Goal: Task Accomplishment & Management: Use online tool/utility

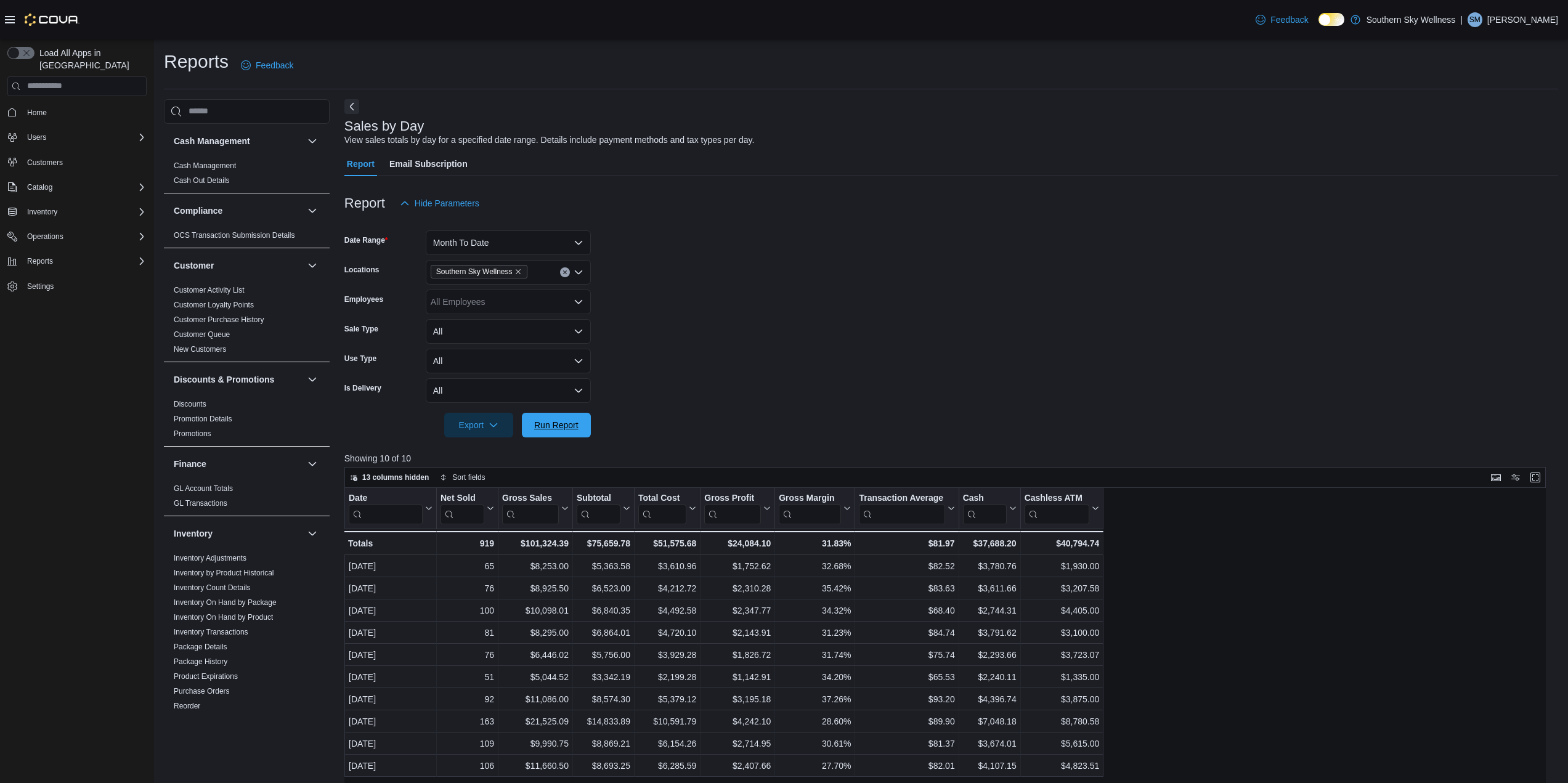
click at [563, 426] on span "Run Report" at bounding box center [556, 425] width 44 height 12
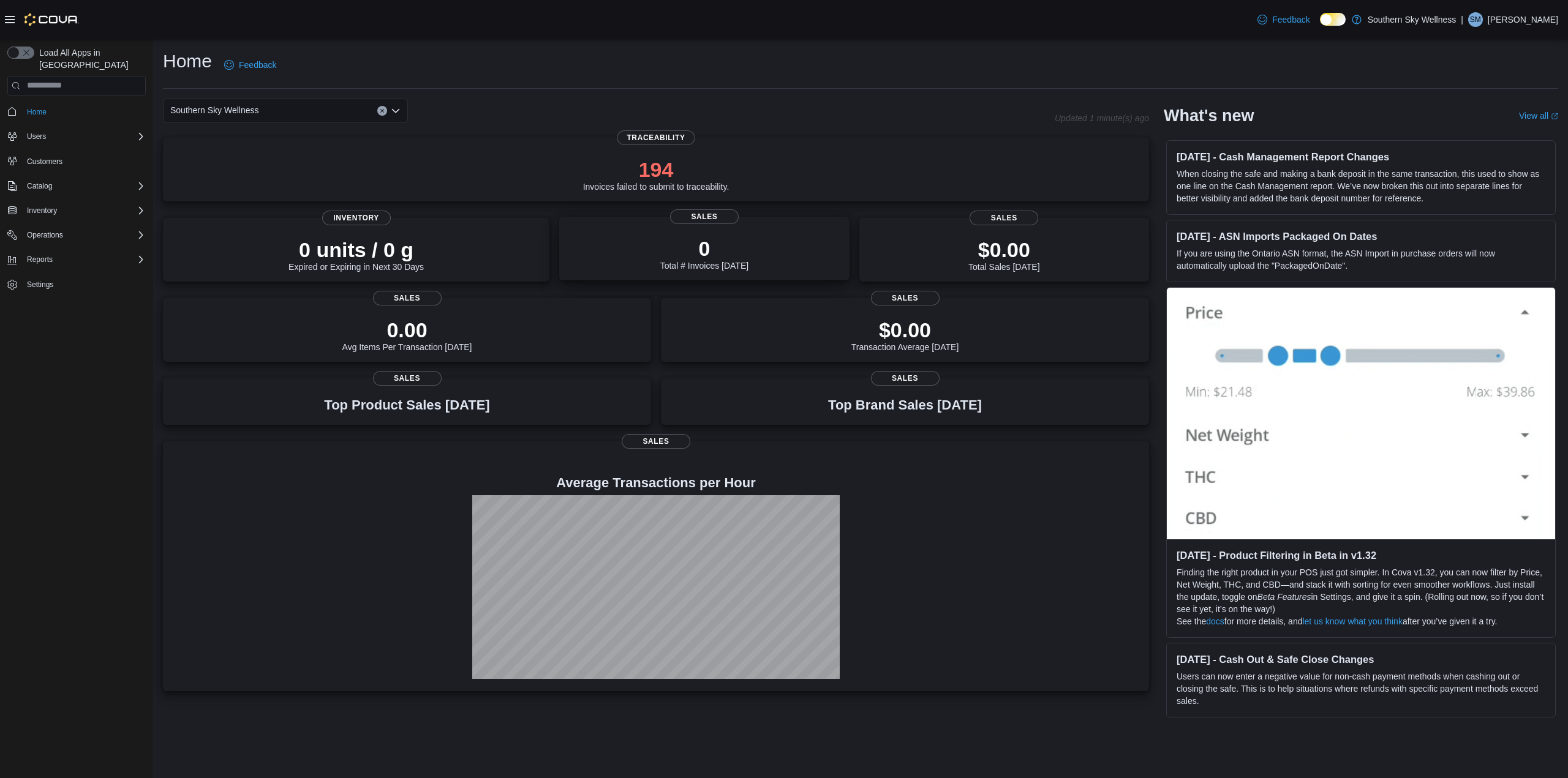
click at [700, 254] on p "0" at bounding box center [704, 248] width 88 height 24
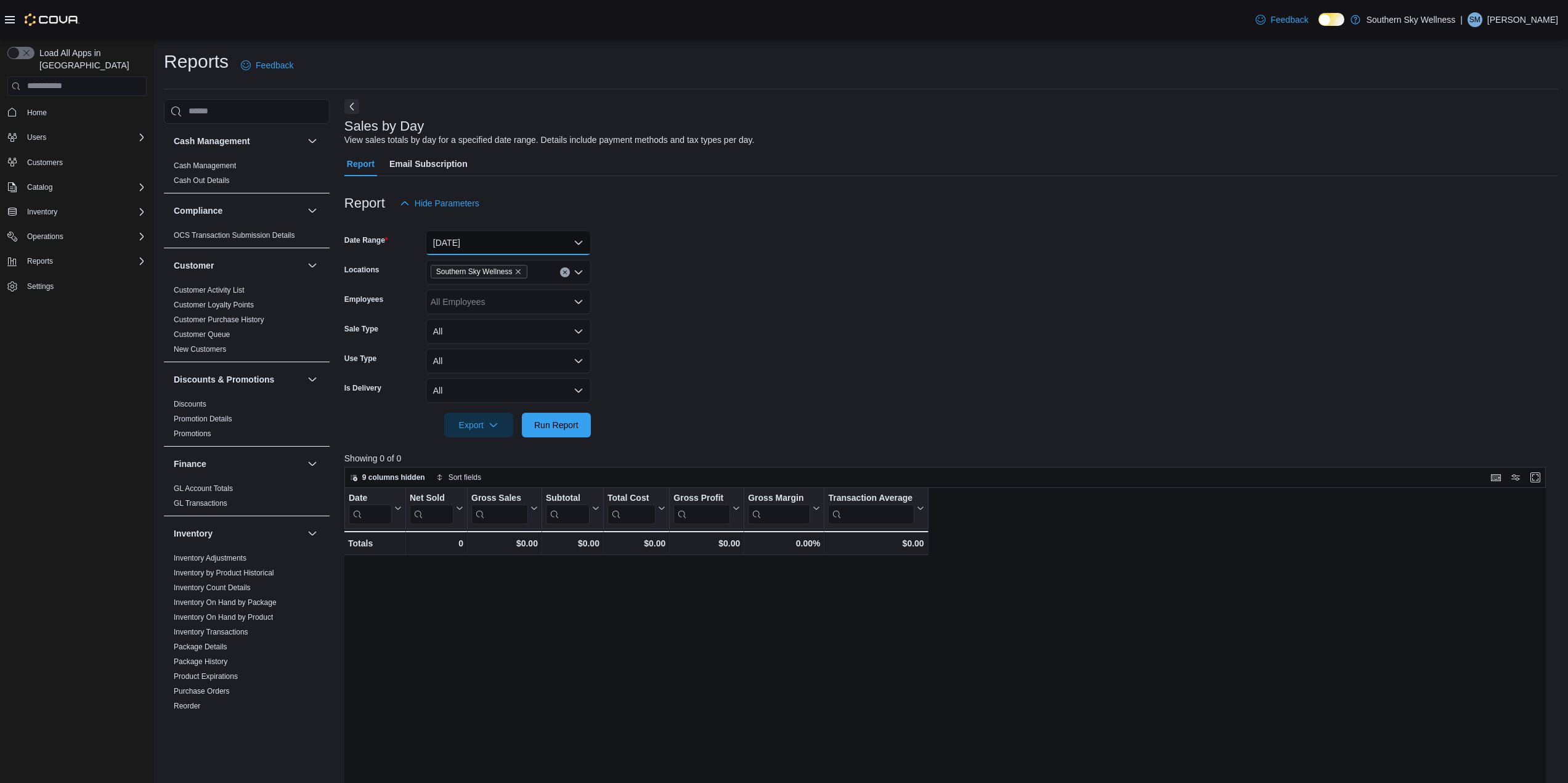
click at [577, 241] on button "[DATE]" at bounding box center [508, 242] width 165 height 25
click at [477, 419] on span "Last 21 Days" at bounding box center [515, 415] width 140 height 15
drag, startPoint x: 551, startPoint y: 424, endPoint x: 587, endPoint y: 427, distance: 36.1
click at [551, 424] on span "Run Report" at bounding box center [556, 425] width 44 height 12
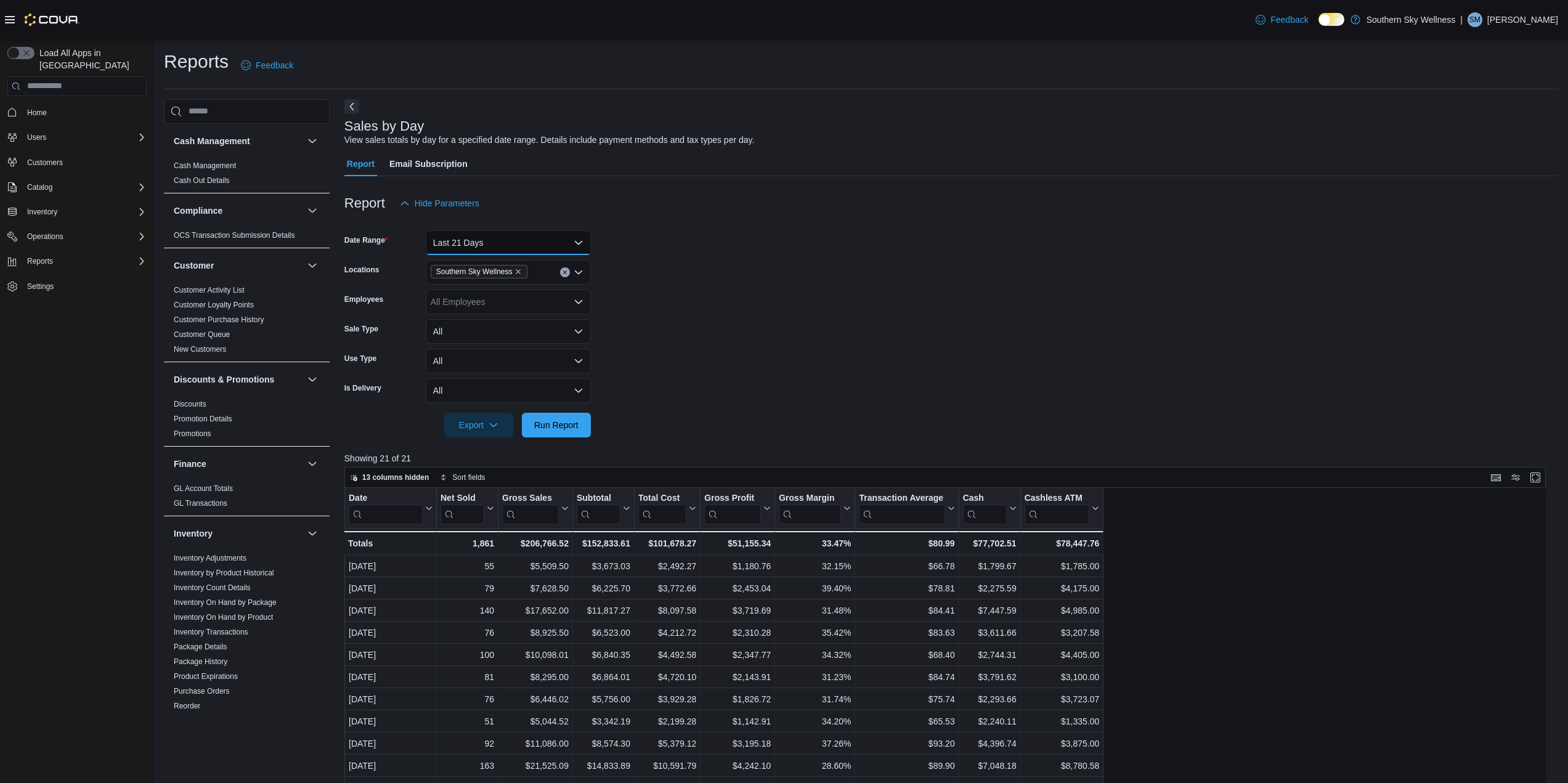
click at [584, 239] on button "Last 21 Days" at bounding box center [508, 242] width 165 height 25
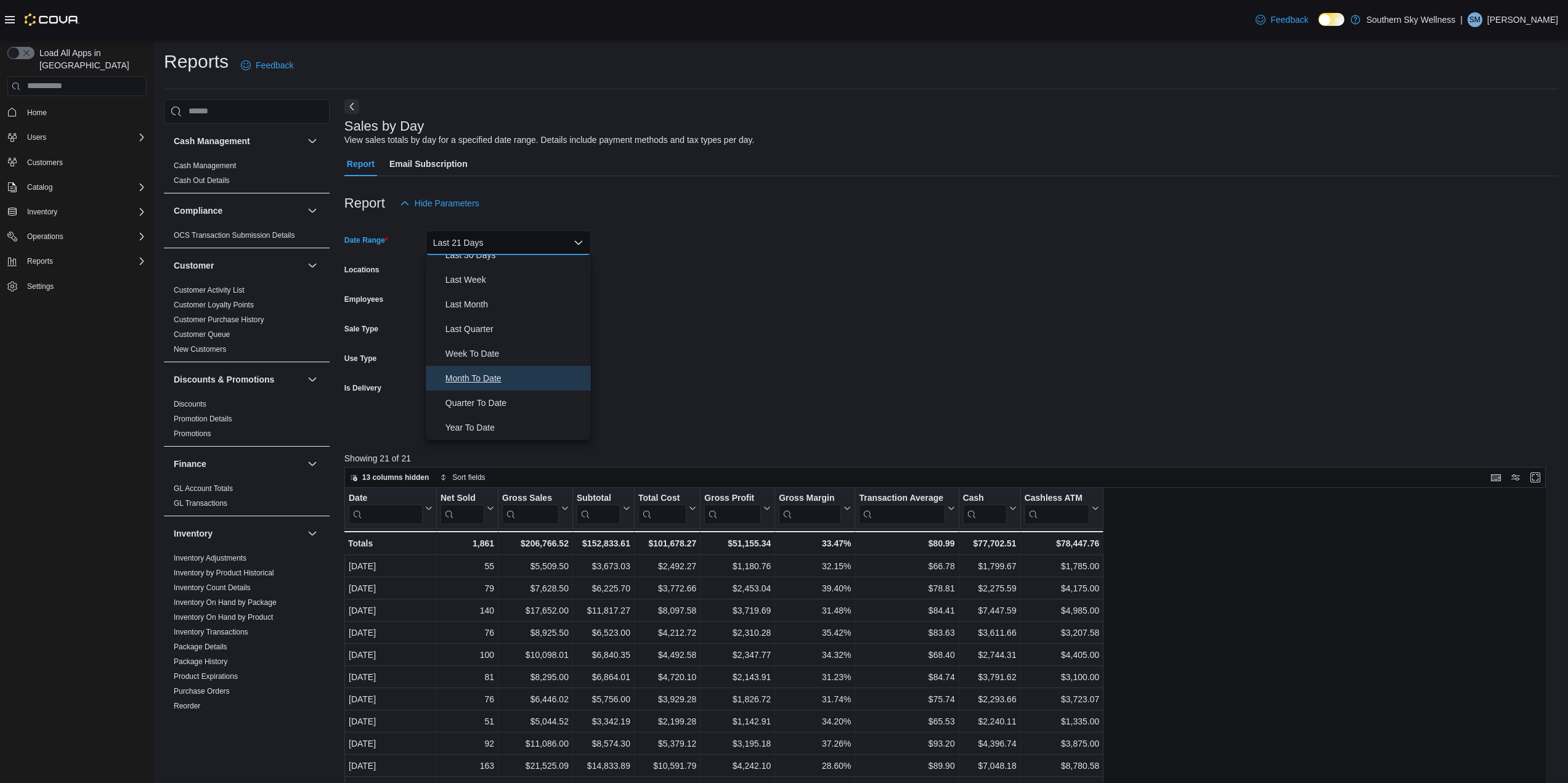
click at [486, 373] on span "Month To Date" at bounding box center [515, 379] width 140 height 15
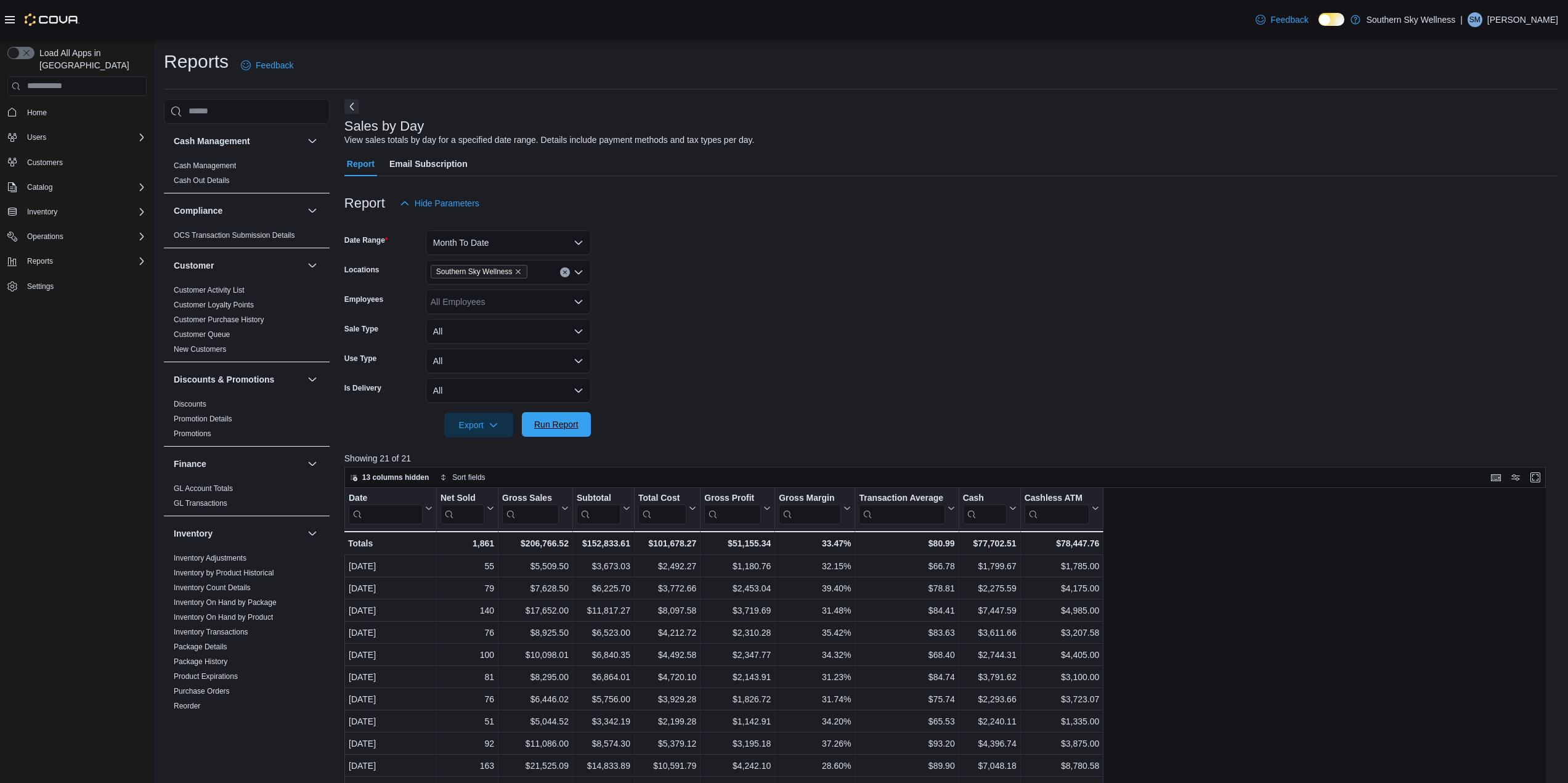
click at [571, 421] on span "Run Report" at bounding box center [556, 425] width 44 height 12
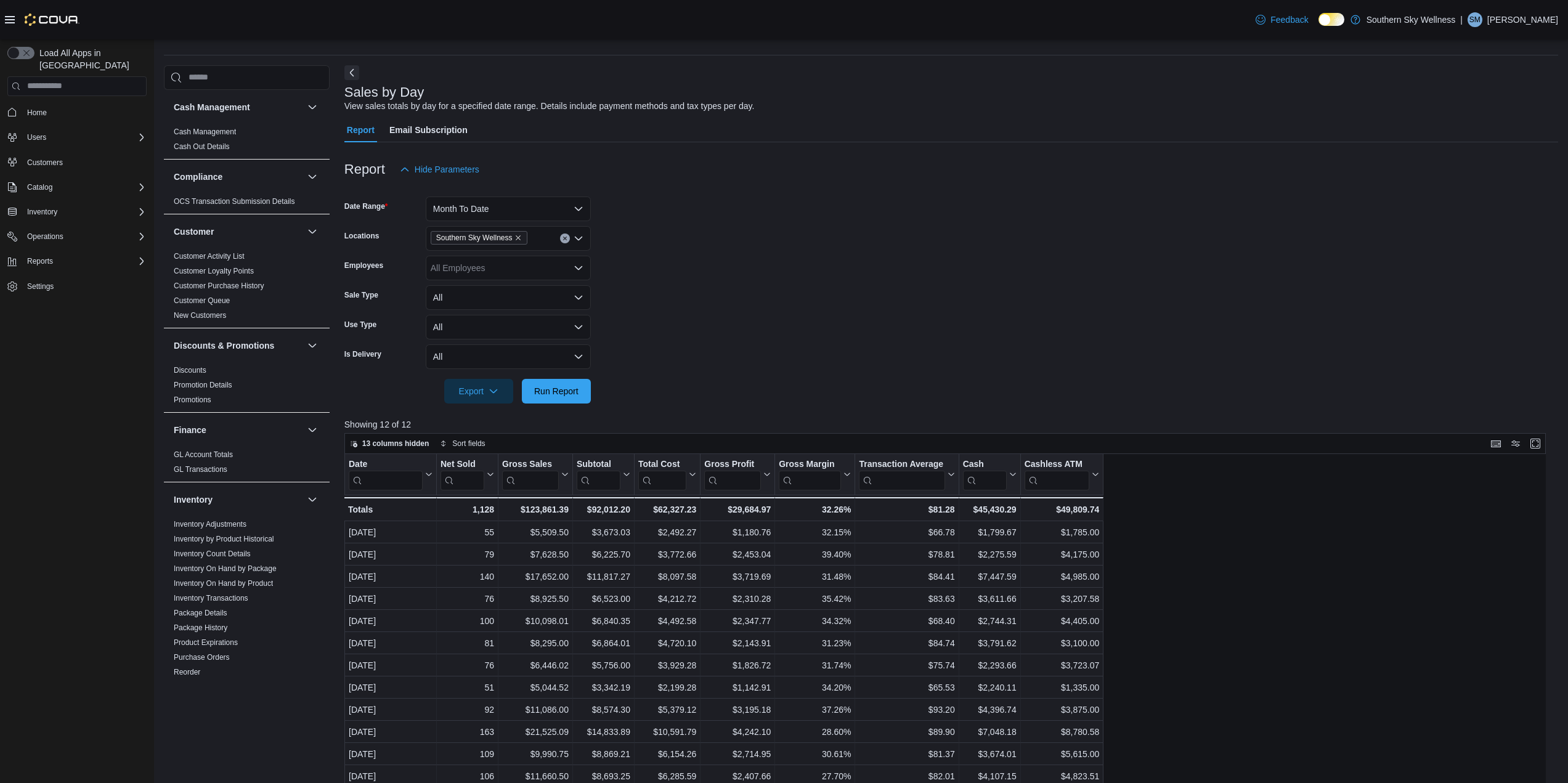
scroll to position [68, 0]
